Goal: Task Accomplishment & Management: Manage account settings

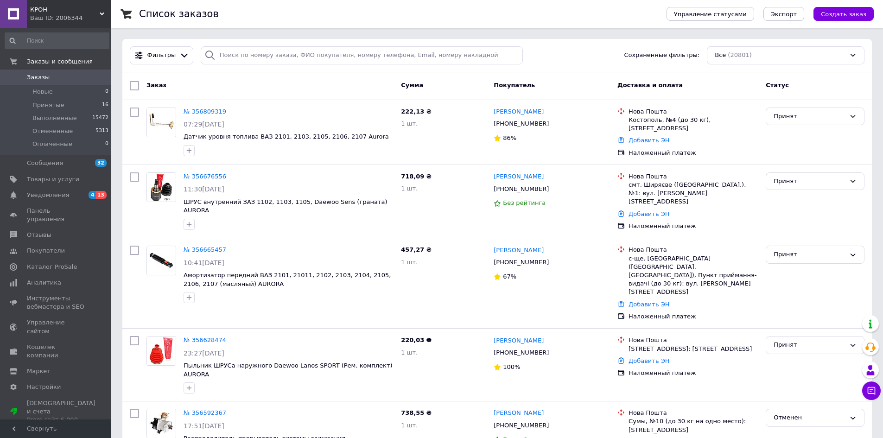
click at [61, 15] on div "Ваш ID: 2006344" at bounding box center [70, 18] width 81 height 8
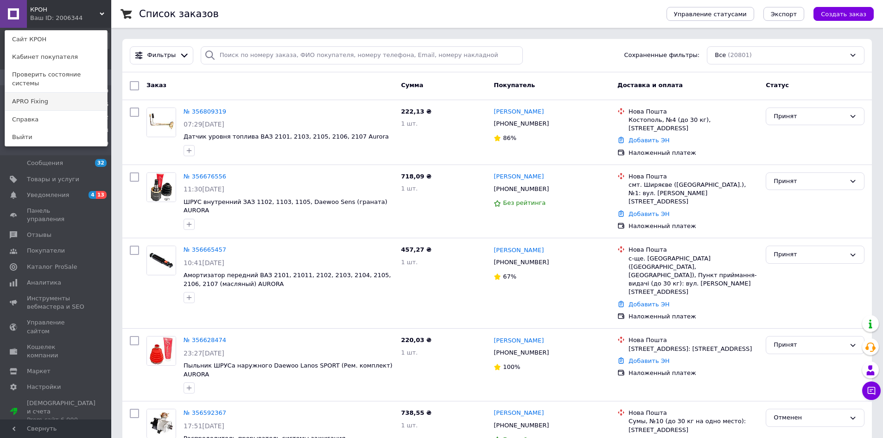
click at [45, 94] on link "APRO Fixing" at bounding box center [56, 102] width 102 height 18
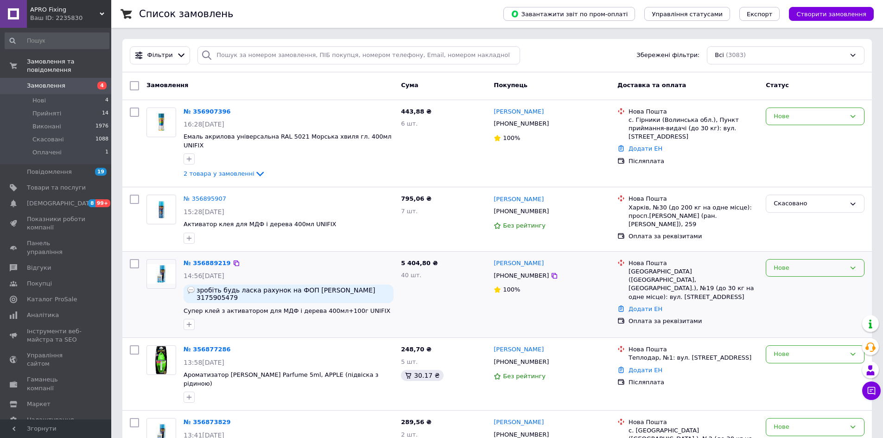
click at [783, 263] on div "Нове" at bounding box center [809, 268] width 72 height 10
click at [783, 313] on li "Скасовано" at bounding box center [815, 321] width 98 height 17
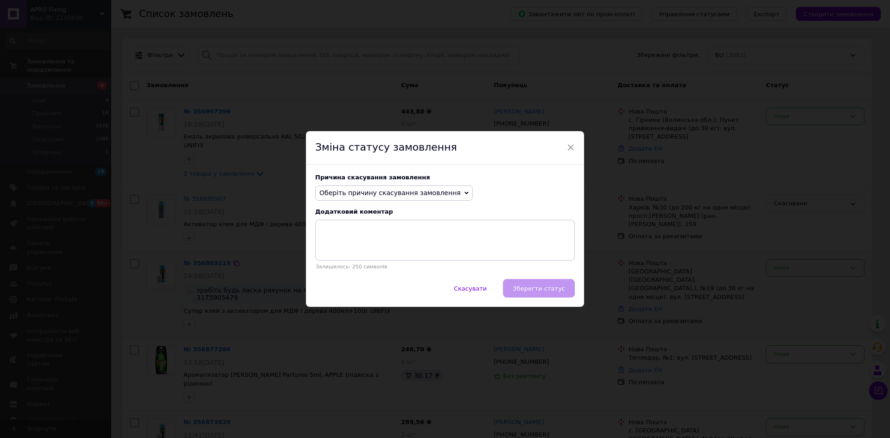
click at [448, 190] on span "Оберіть причину скасування замовлення" at bounding box center [394, 193] width 158 height 16
click at [338, 213] on li "Немає в наявності" at bounding box center [394, 210] width 157 height 13
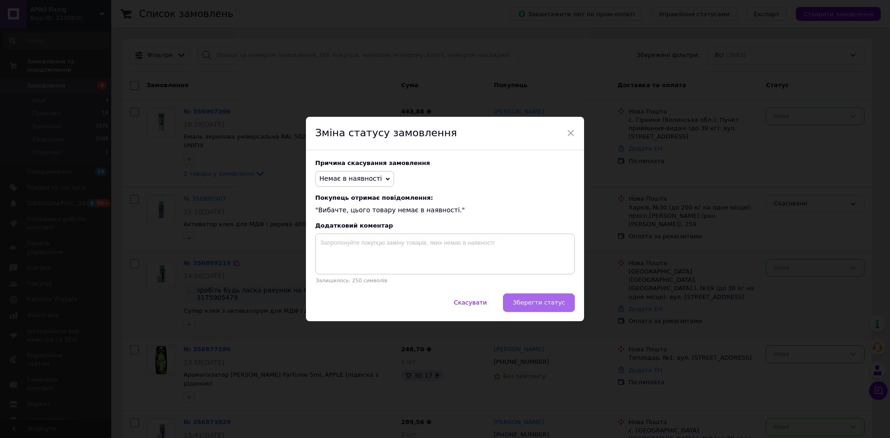
click at [521, 299] on button "Зберегти статус" at bounding box center [539, 302] width 72 height 19
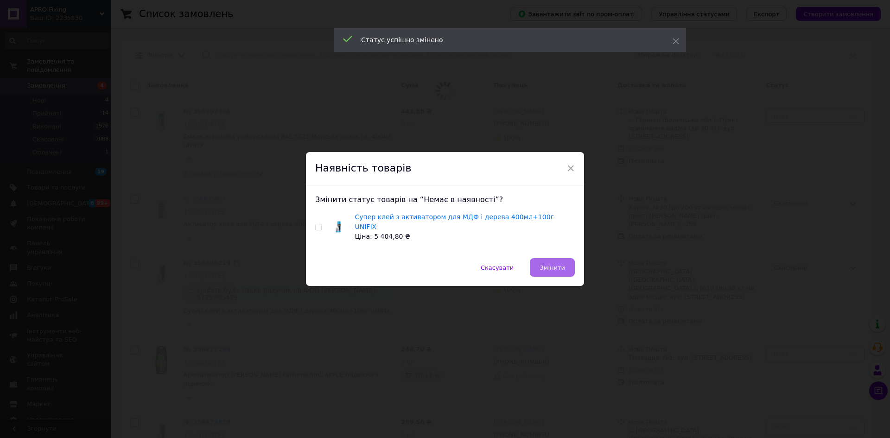
click at [546, 264] on span "Змінити" at bounding box center [551, 267] width 25 height 7
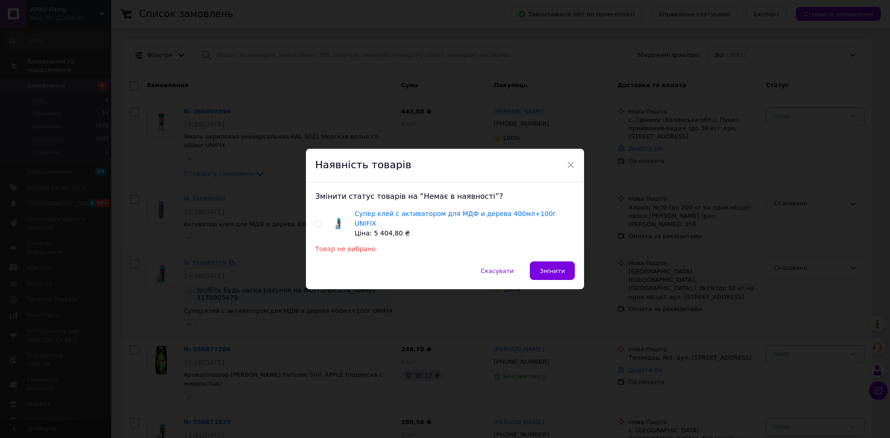
click at [317, 225] on input "checkbox" at bounding box center [318, 224] width 6 height 6
checkbox input "true"
click at [565, 265] on button "Змінити" at bounding box center [552, 270] width 45 height 19
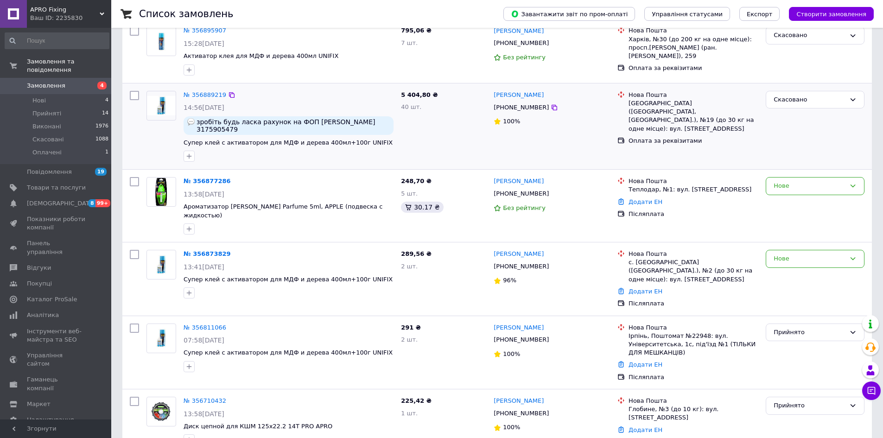
scroll to position [185, 0]
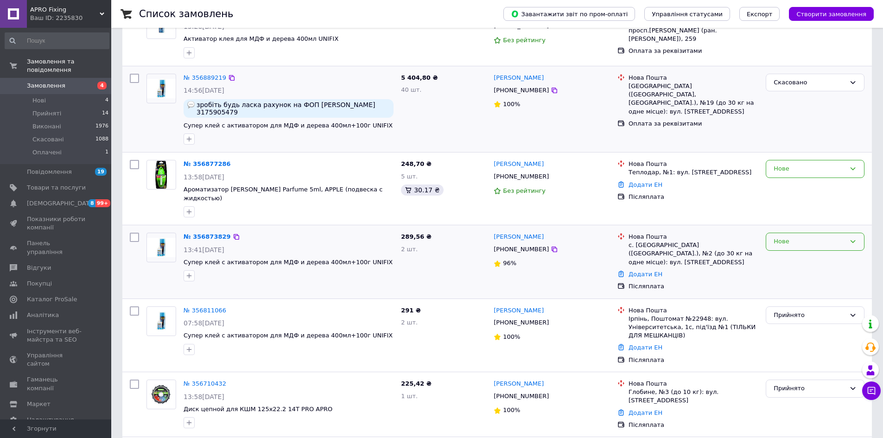
click at [777, 233] on div "Нове" at bounding box center [814, 242] width 99 height 18
click at [782, 252] on li "Прийнято" at bounding box center [815, 260] width 98 height 17
click at [206, 233] on link "№ 356873829" at bounding box center [206, 236] width 47 height 7
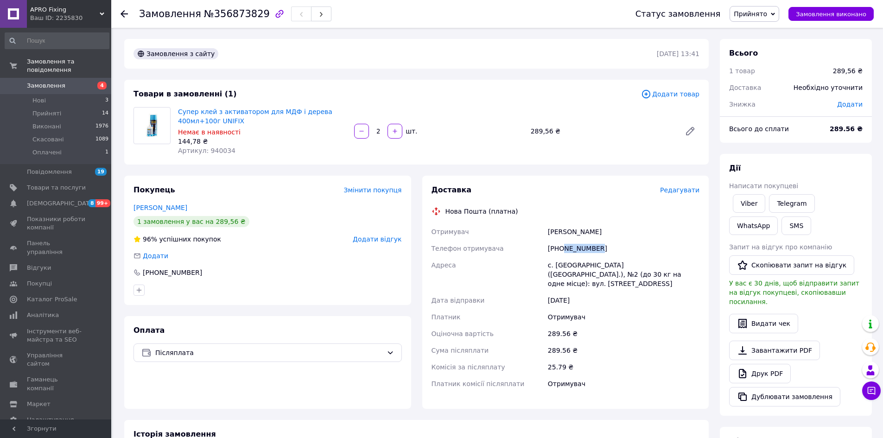
drag, startPoint x: 595, startPoint y: 249, endPoint x: 564, endPoint y: 244, distance: 32.0
click at [564, 244] on div "[PHONE_NUMBER]" at bounding box center [623, 248] width 155 height 17
copy div "633507052"
drag, startPoint x: 620, startPoint y: 231, endPoint x: 543, endPoint y: 230, distance: 76.9
click at [543, 230] on div "Отримувач Фоя-Присяжна Анастасія Телефон отримувача +380633507052 Адреса с. Біл…" at bounding box center [565, 307] width 272 height 169
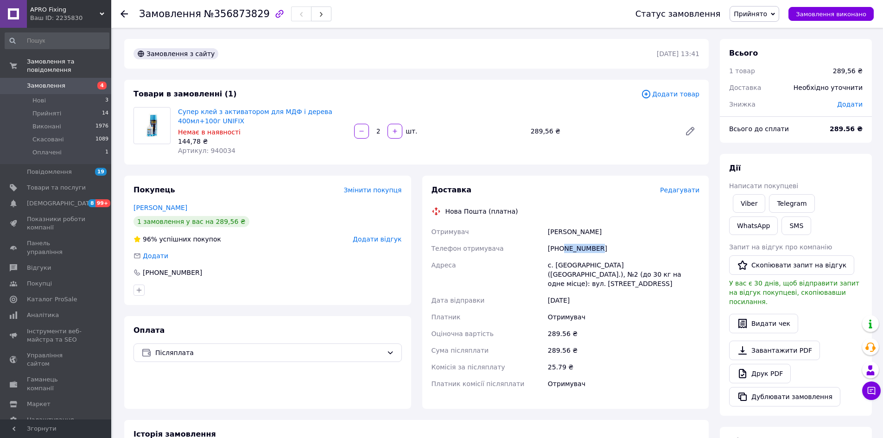
copy div "Отримувач Фоя-Присяжна Анастасія"
click at [563, 265] on div "с. [GEOGRAPHIC_DATA] ([GEOGRAPHIC_DATA].), №2 (до 30 кг на одне місце): вул. [S…" at bounding box center [623, 274] width 155 height 35
copy div "Білогородка"
click at [211, 148] on span "Артикул: 940034" at bounding box center [206, 150] width 57 height 7
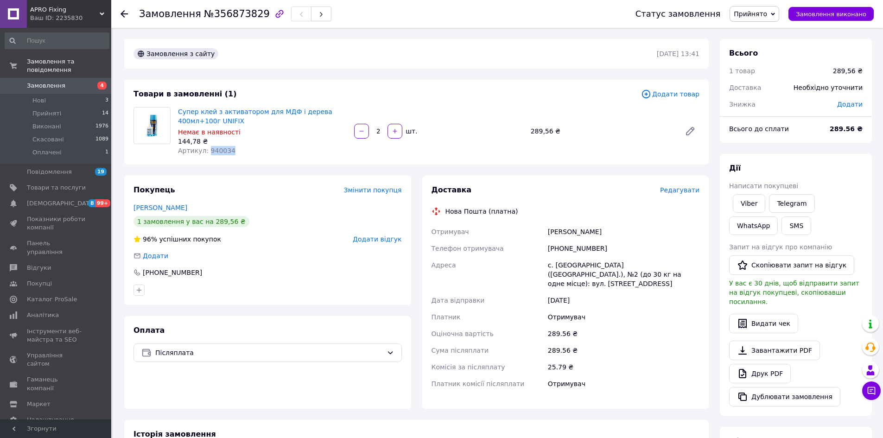
click at [211, 148] on span "Артикул: 940034" at bounding box center [206, 150] width 57 height 7
copy span "940034"
click at [222, 131] on span "Немає в наявності" at bounding box center [209, 131] width 63 height 7
click at [123, 19] on div at bounding box center [129, 14] width 19 height 28
click at [222, 82] on div "Товари в замовленні (1) Додати товар Супер клей з активатором для МДФ і дерева …" at bounding box center [416, 122] width 584 height 85
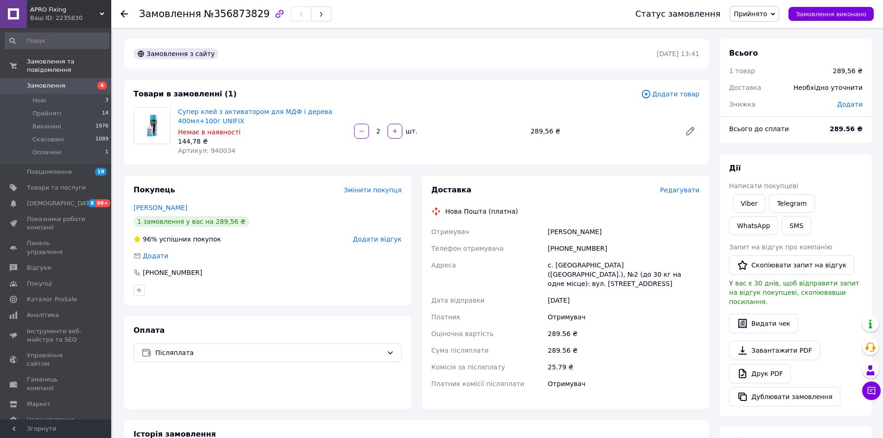
drag, startPoint x: 257, startPoint y: 18, endPoint x: 207, endPoint y: 19, distance: 50.5
click at [207, 19] on div "Замовлення №356873829" at bounding box center [235, 14] width 192 height 16
drag, startPoint x: 195, startPoint y: 18, endPoint x: 252, endPoint y: 20, distance: 56.6
click at [252, 20] on div "Замовлення №356873829" at bounding box center [235, 14] width 192 height 16
copy span "№356873829"
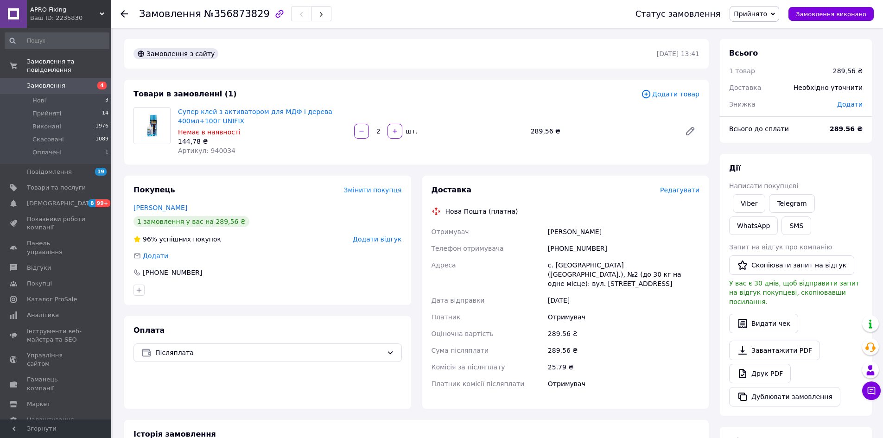
click at [125, 9] on div at bounding box center [123, 13] width 7 height 9
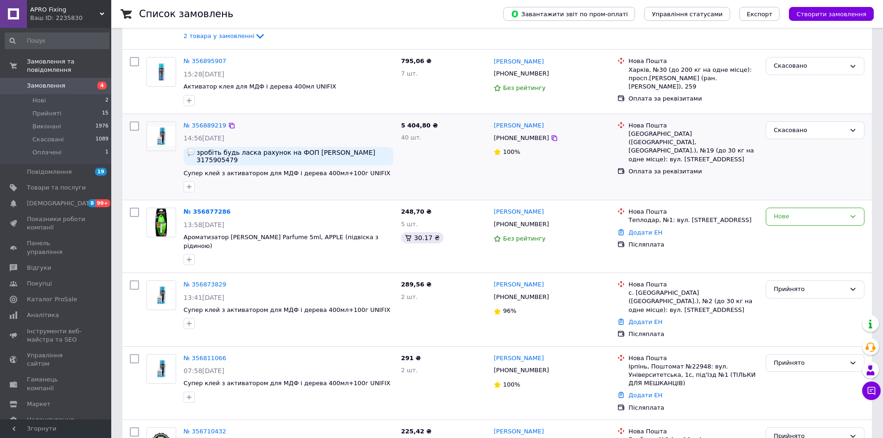
scroll to position [185, 0]
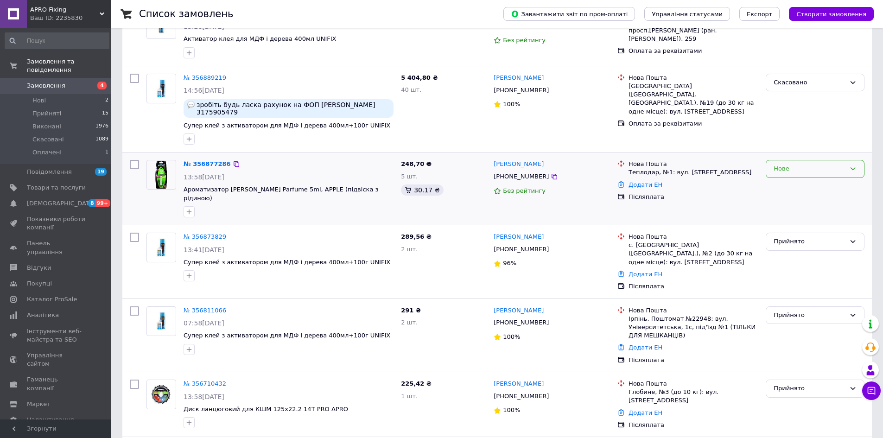
click at [789, 164] on div "Нове" at bounding box center [809, 169] width 72 height 10
click at [784, 180] on li "Прийнято" at bounding box center [815, 188] width 98 height 17
click at [195, 160] on link "№ 356877286" at bounding box center [204, 163] width 43 height 7
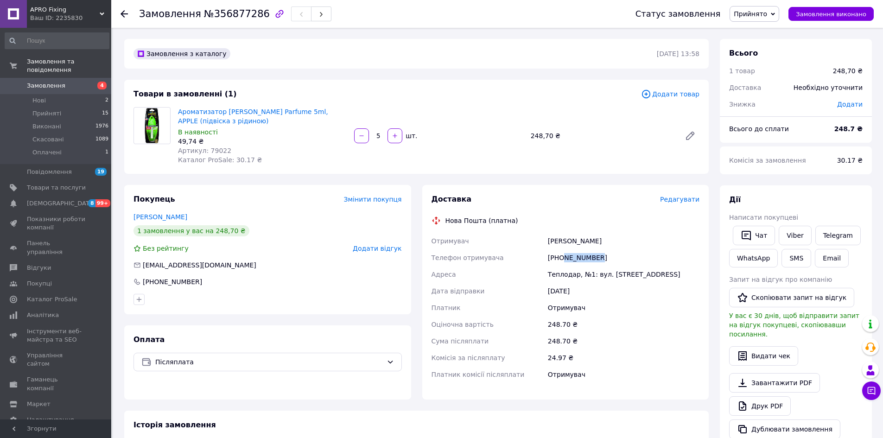
drag, startPoint x: 603, startPoint y: 259, endPoint x: 563, endPoint y: 259, distance: 39.4
click at [563, 259] on div "[PHONE_NUMBER]" at bounding box center [623, 257] width 155 height 17
copy div "972468221"
drag, startPoint x: 614, startPoint y: 241, endPoint x: 550, endPoint y: 243, distance: 64.0
click at [550, 243] on div "Кодряну Михайло" at bounding box center [623, 241] width 155 height 17
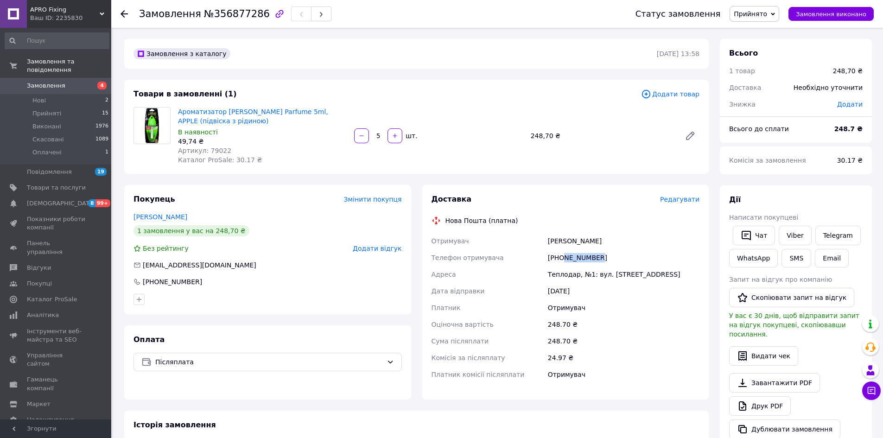
click at [608, 242] on div "Кодряну Михайло" at bounding box center [623, 241] width 155 height 17
drag, startPoint x: 608, startPoint y: 242, endPoint x: 557, endPoint y: 243, distance: 51.0
click at [557, 243] on div "Кодряну Михайло" at bounding box center [623, 241] width 155 height 17
click at [557, 274] on div "Теплодар, №1: вул. [STREET_ADDRESS]" at bounding box center [623, 274] width 155 height 17
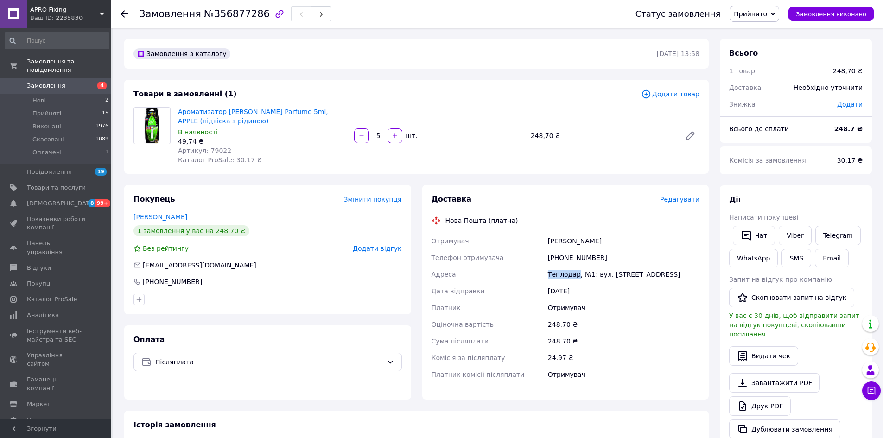
copy div "Теплодар"
drag, startPoint x: 254, startPoint y: 13, endPoint x: 229, endPoint y: 19, distance: 25.8
click at [226, 19] on div "Замовлення №356877286" at bounding box center [235, 14] width 192 height 16
click at [252, 19] on span "№356877286" at bounding box center [237, 13] width 66 height 11
drag, startPoint x: 252, startPoint y: 19, endPoint x: 197, endPoint y: 16, distance: 55.7
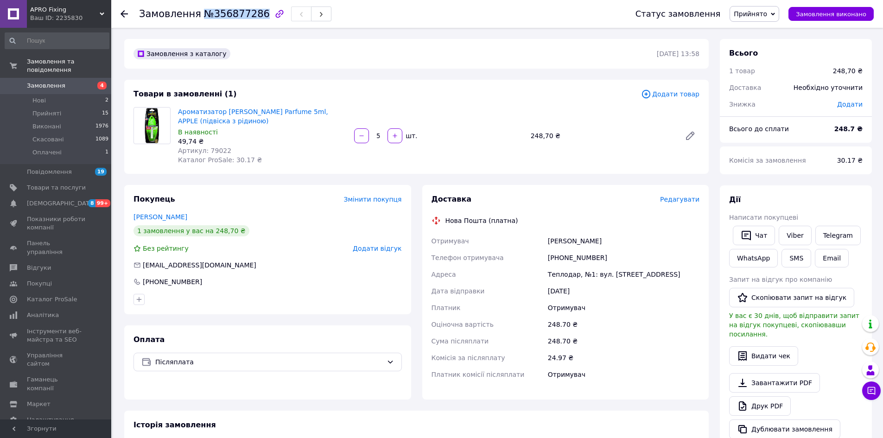
click at [204, 16] on span "№356877286" at bounding box center [237, 13] width 66 height 11
copy span "№356877286"
click at [215, 151] on span "Артикул: 79022" at bounding box center [204, 150] width 53 height 7
copy span "79022"
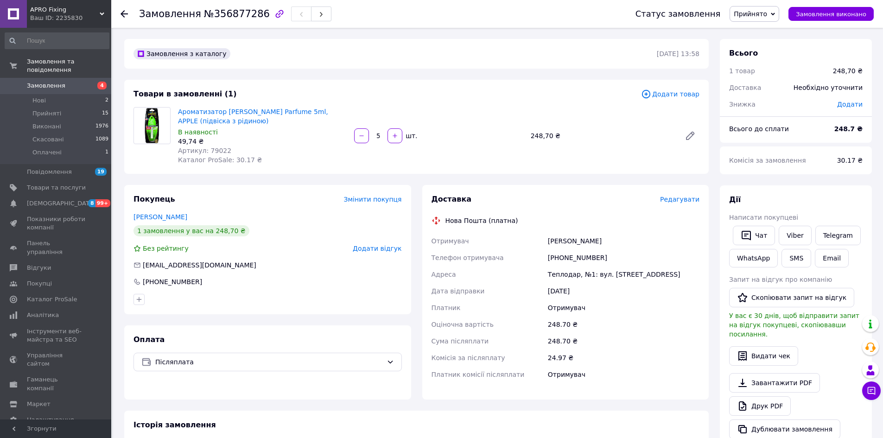
click at [126, 16] on icon at bounding box center [123, 13] width 7 height 7
